Goal: Information Seeking & Learning: Learn about a topic

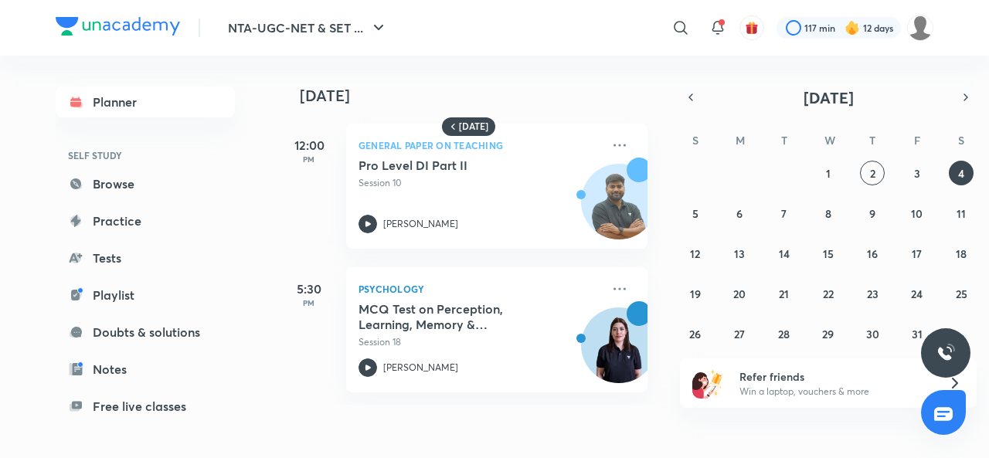
click at [610, 284] on icon at bounding box center [619, 289] width 19 height 19
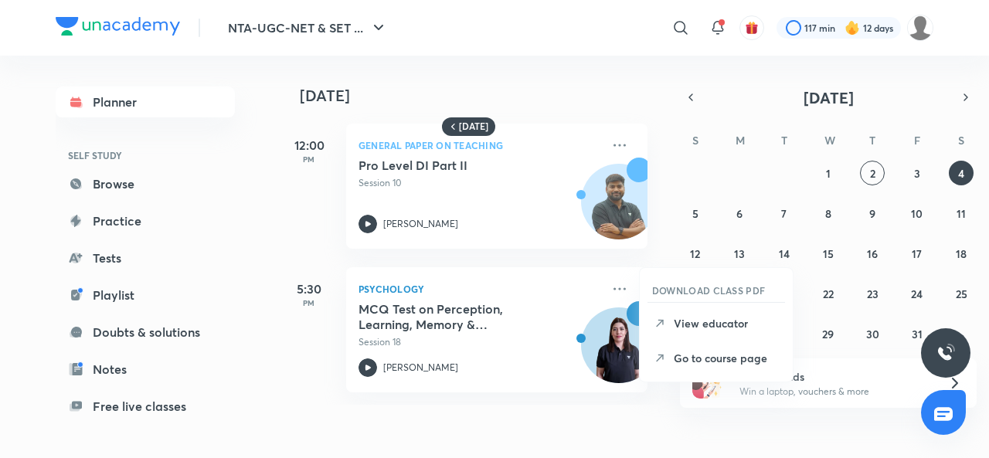
click at [751, 355] on p "Go to course page" at bounding box center [727, 358] width 107 height 16
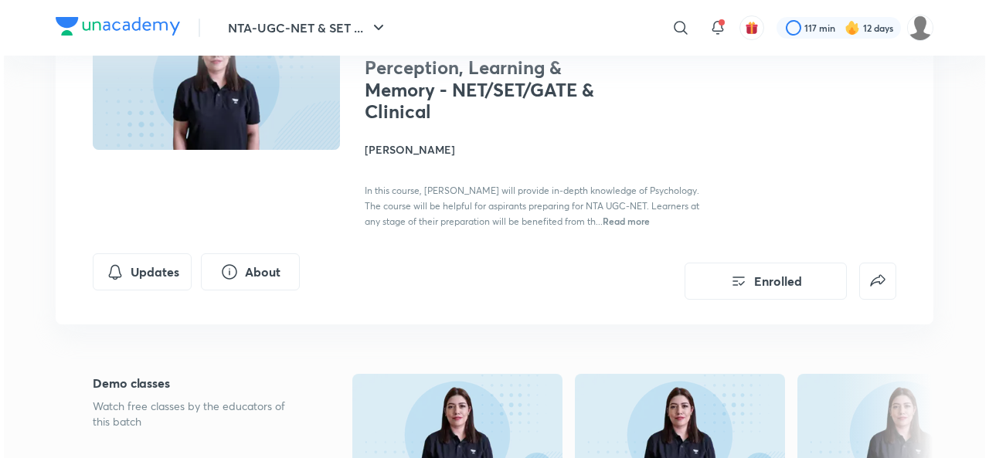
scroll to position [146, 0]
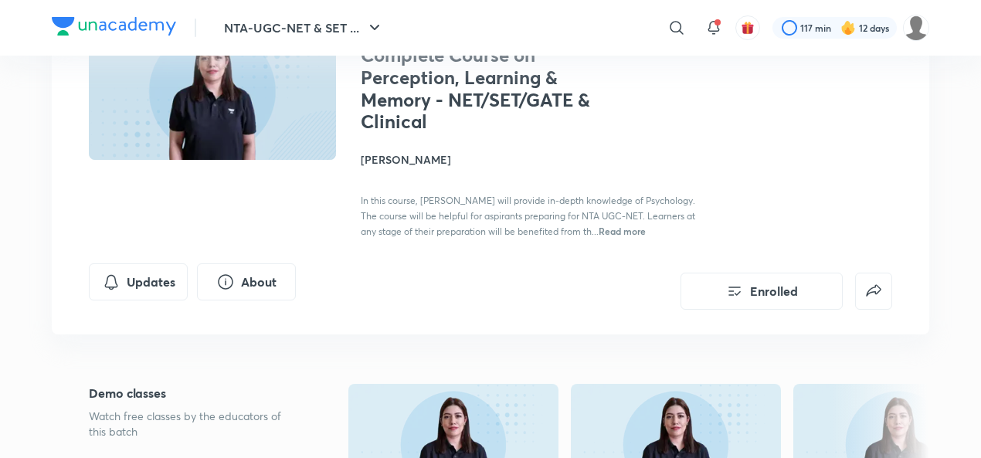
click at [134, 277] on button "Updates" at bounding box center [138, 281] width 99 height 37
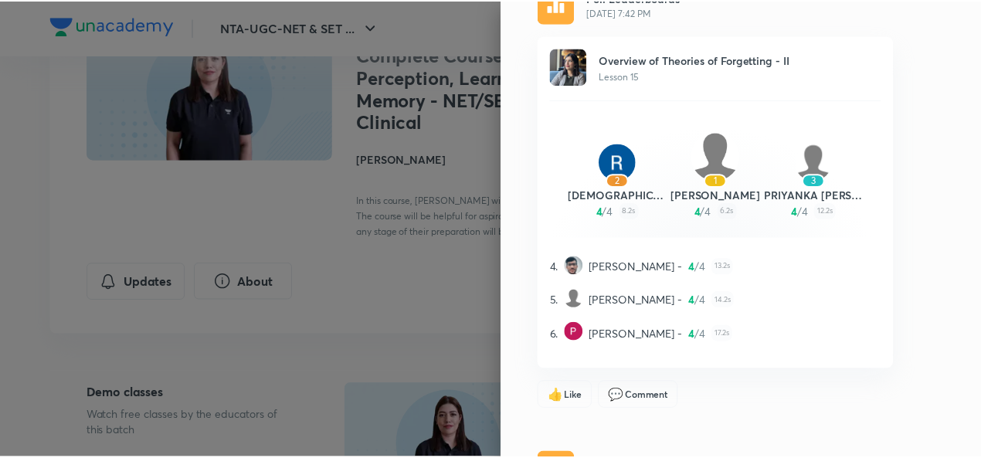
scroll to position [0, 0]
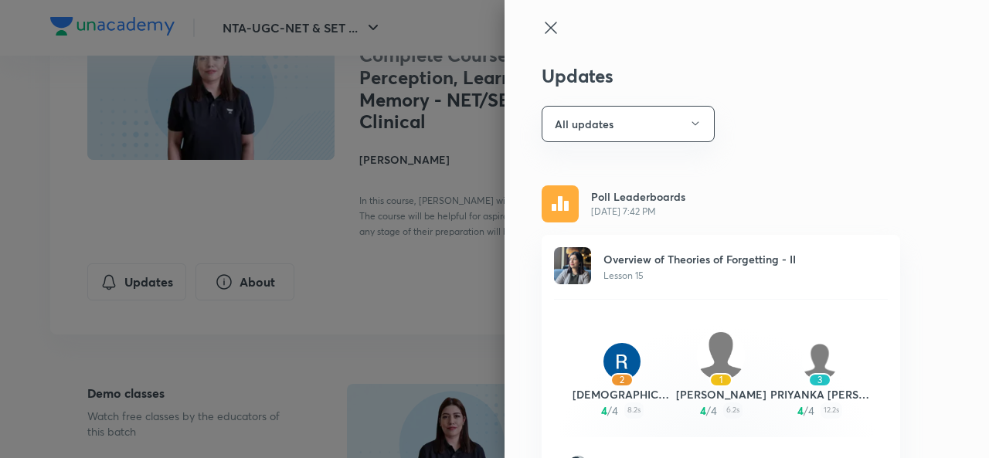
click at [541, 25] on icon at bounding box center [550, 28] width 19 height 19
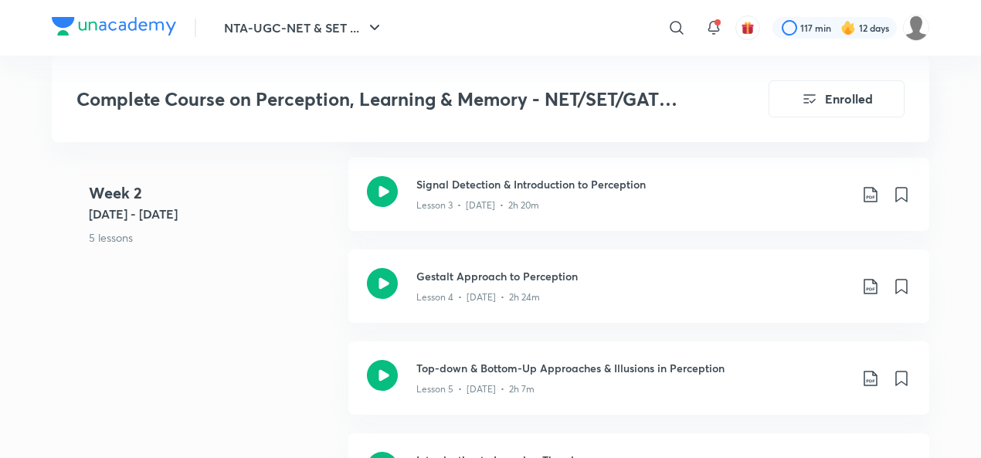
scroll to position [1158, 0]
